Goal: Navigation & Orientation: Understand site structure

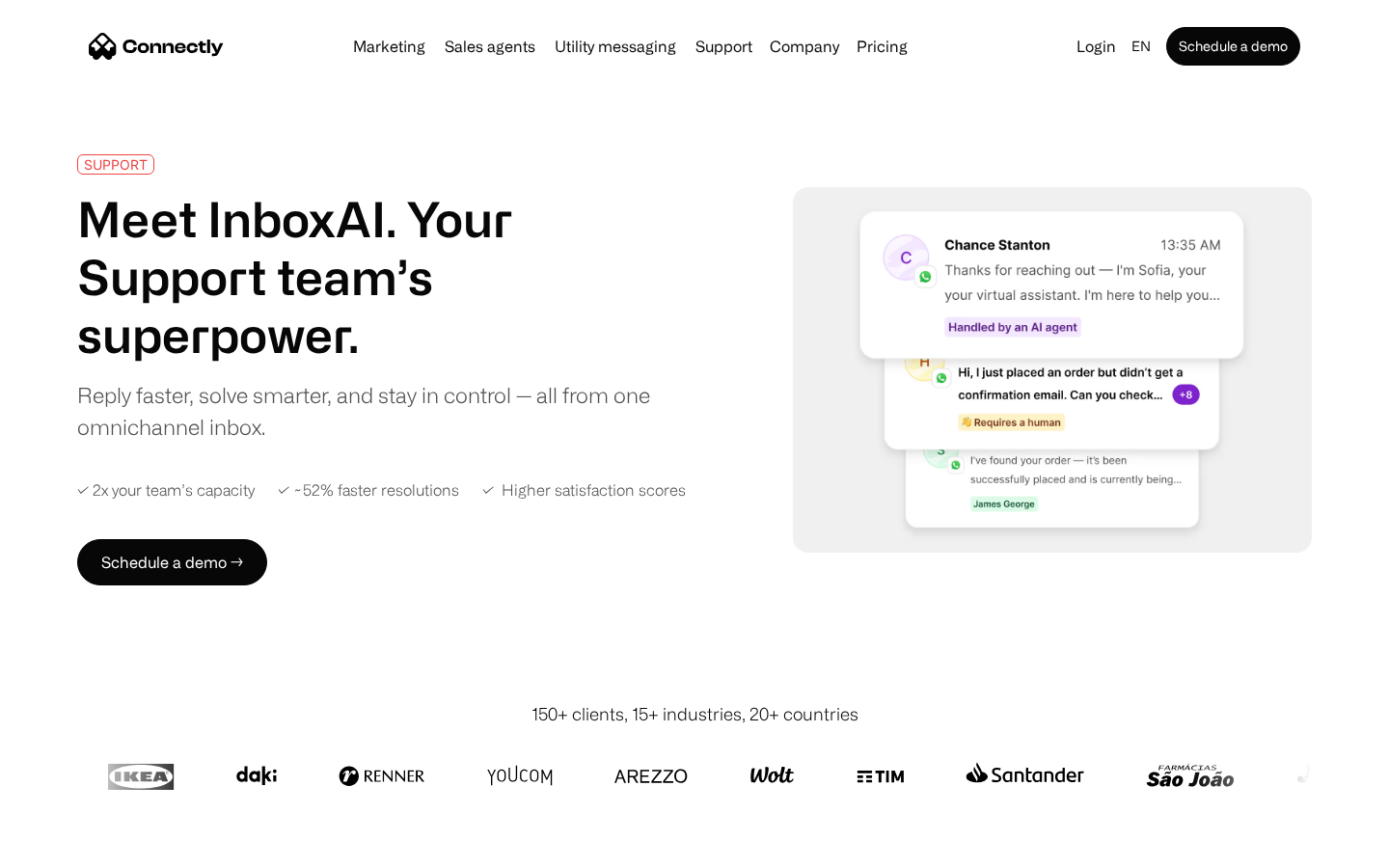
scroll to position [7567, 0]
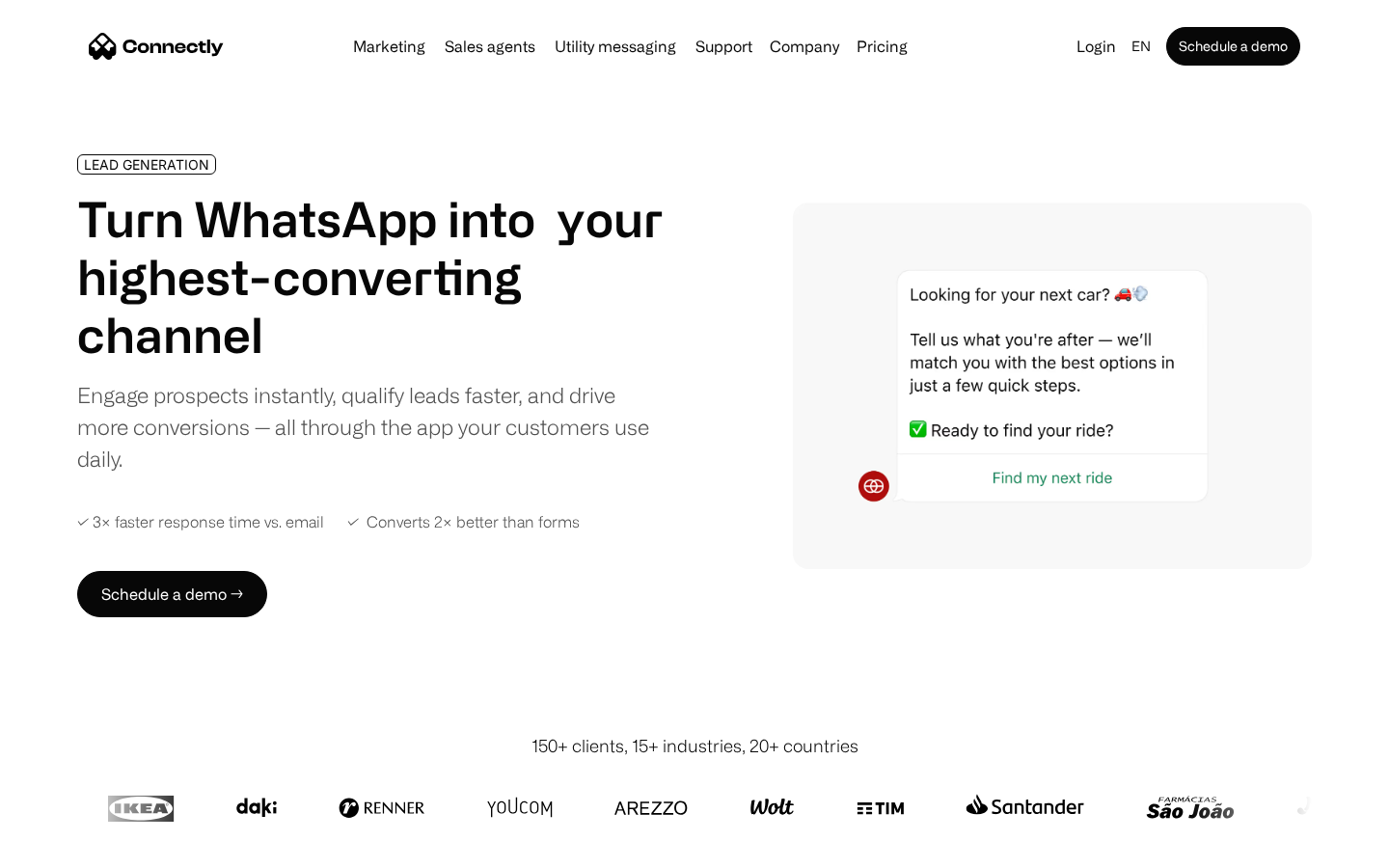
scroll to position [6490, 0]
